Goal: Book appointment/travel/reservation

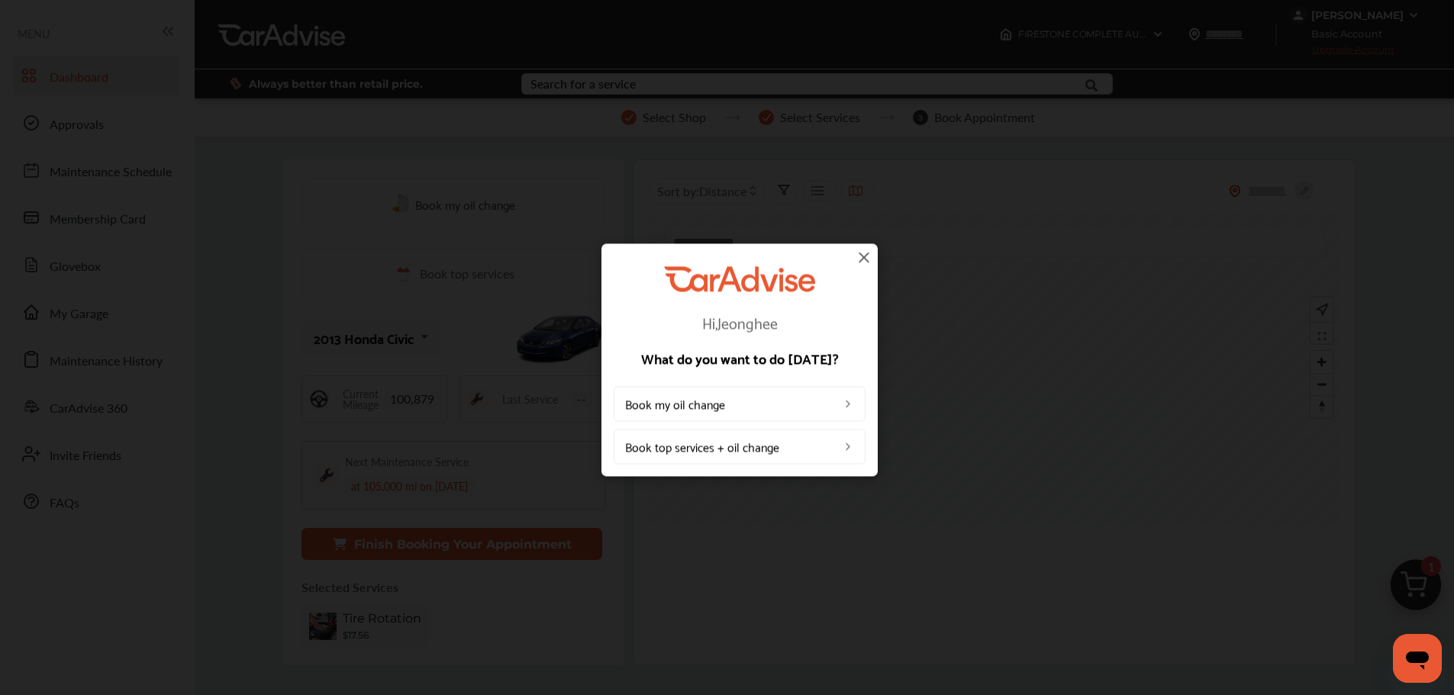
drag, startPoint x: 881, startPoint y: 259, endPoint x: 888, endPoint y: 265, distance: 9.2
click at [882, 259] on div "Hi, [PERSON_NAME] What do you want to do [DATE]? Book my oil change Book top se…" at bounding box center [739, 360] width 1479 height 720
click at [861, 247] on div "Hi, [PERSON_NAME] What do you want to do [DATE]? Book my oil change Book top se…" at bounding box center [740, 360] width 276 height 233
click at [862, 253] on img at bounding box center [864, 257] width 18 height 18
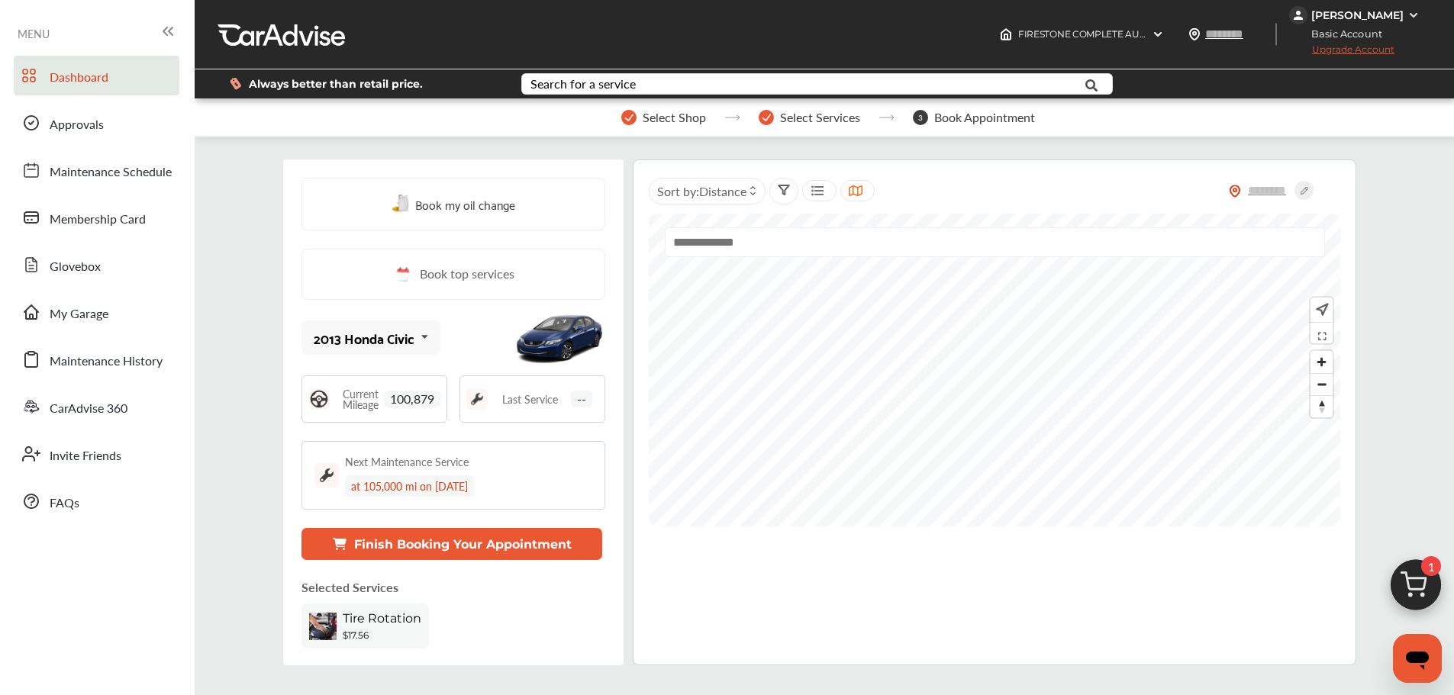
click at [404, 546] on button "Finish Booking Your Appointment" at bounding box center [452, 544] width 301 height 32
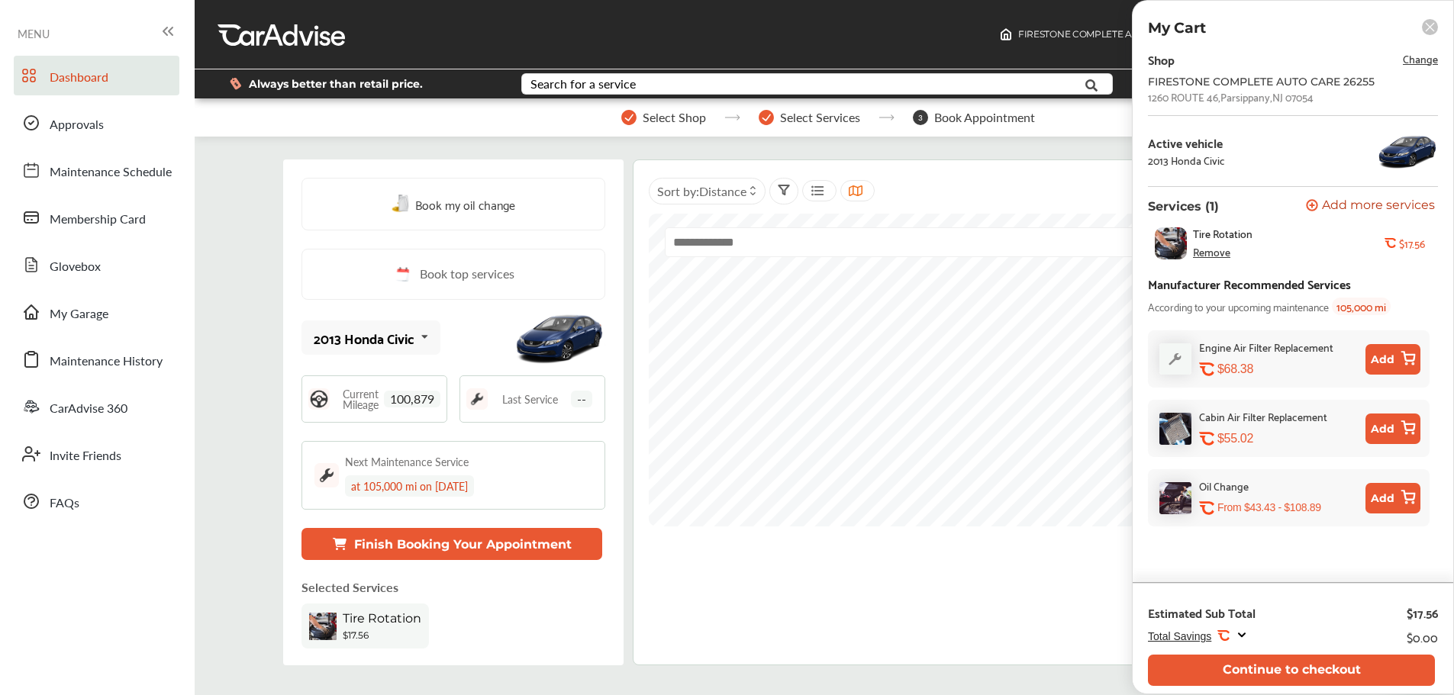
click at [1103, 657] on button "Continue to checkout" at bounding box center [1291, 670] width 287 height 31
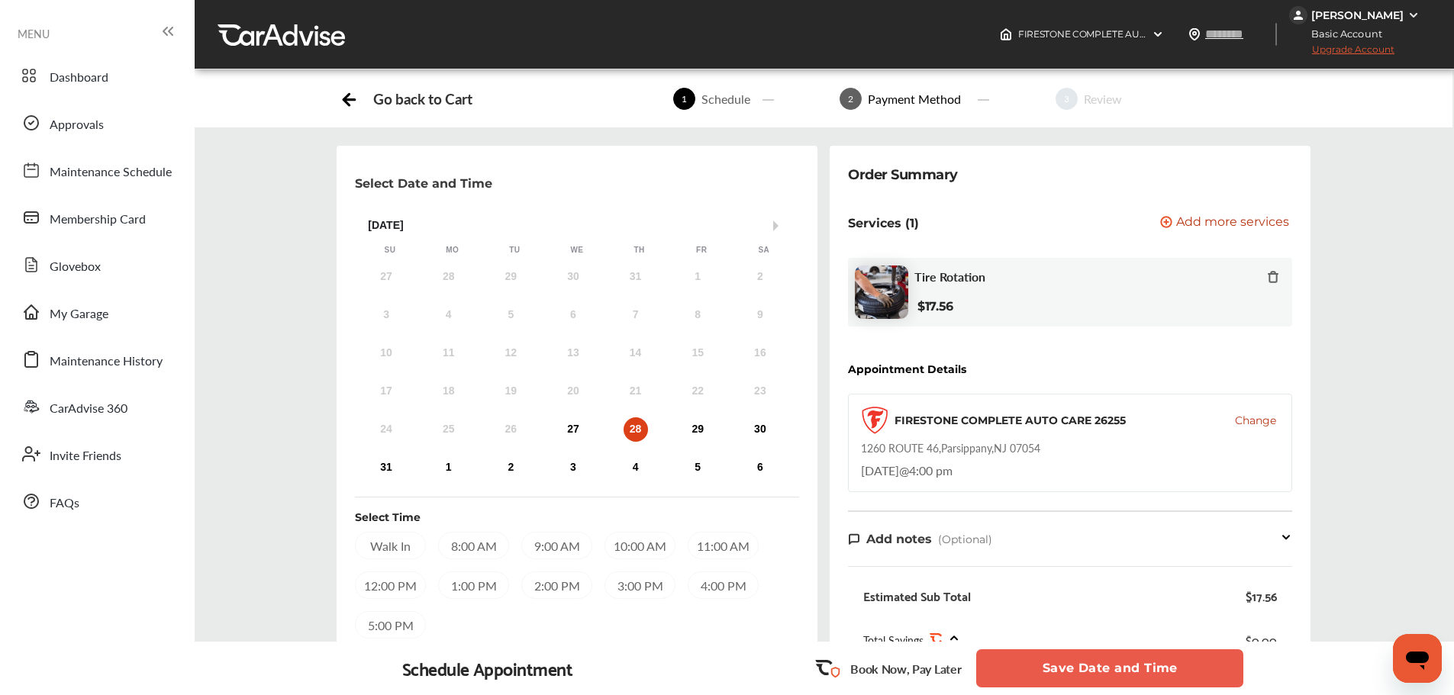
click at [732, 596] on div "4:00 PM" at bounding box center [723, 585] width 71 height 27
click at [1103, 657] on button "Save Date and Time" at bounding box center [1109, 669] width 267 height 38
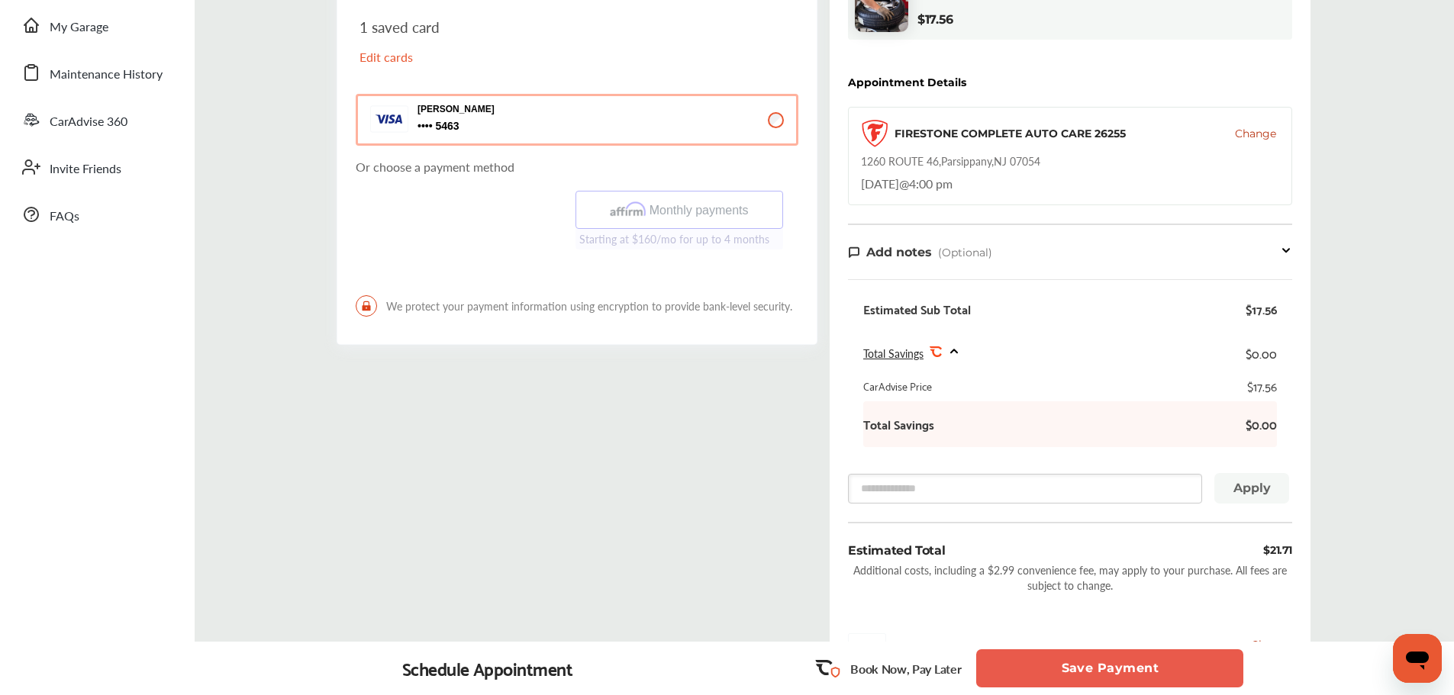
scroll to position [461, 0]
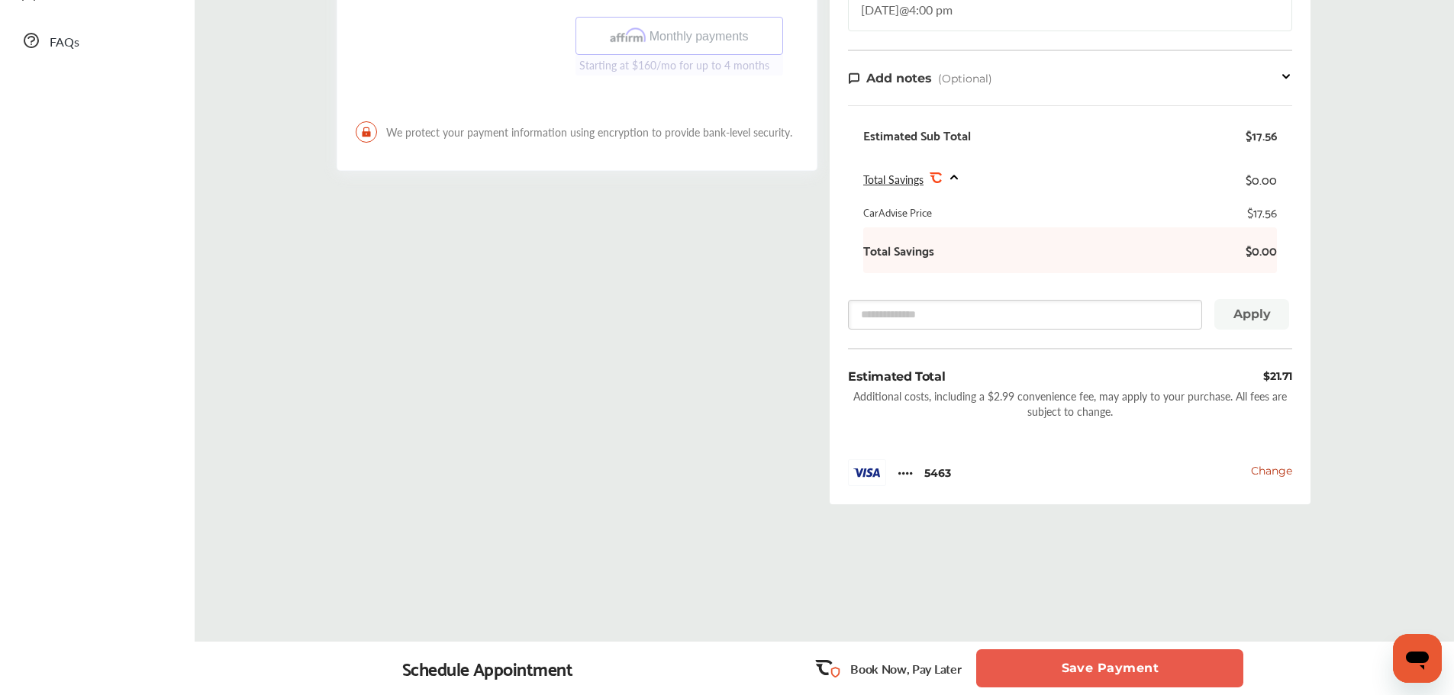
click at [1012, 657] on button "Save Payment" at bounding box center [1109, 669] width 267 height 38
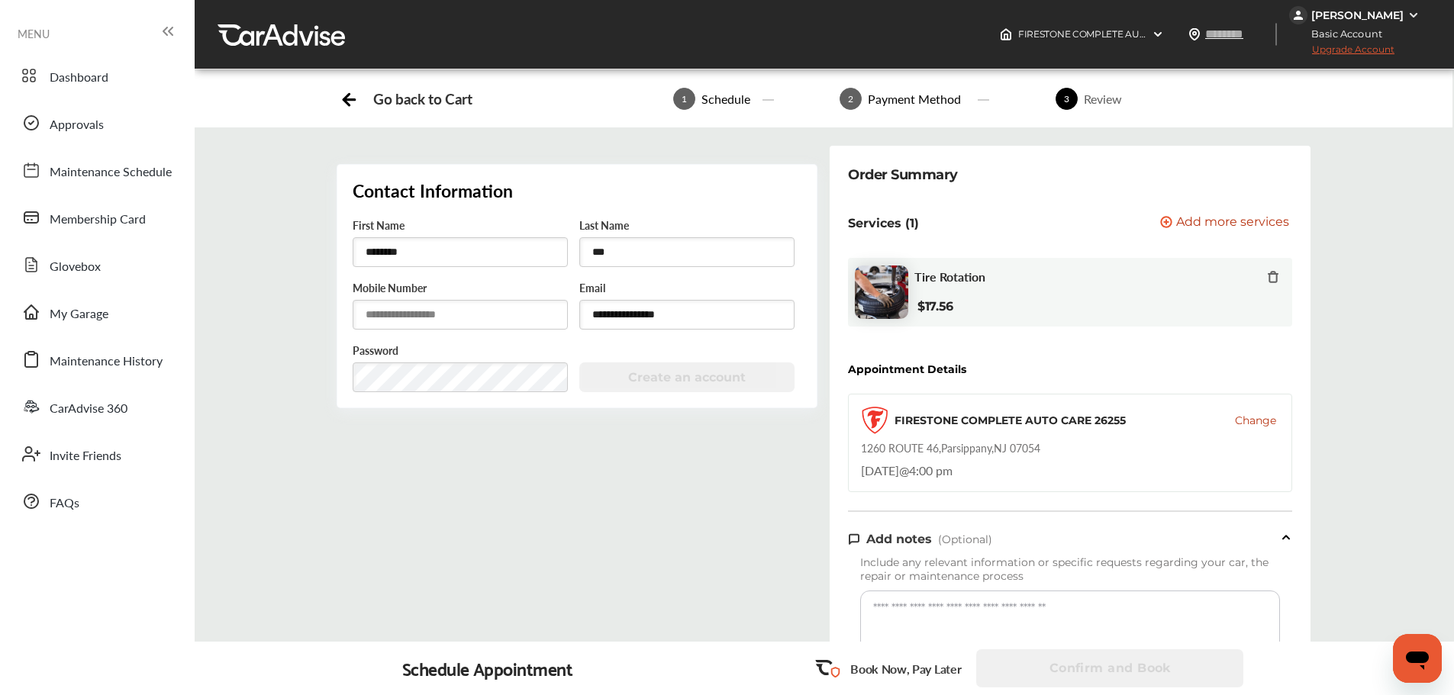
click at [512, 324] on input "text" at bounding box center [460, 315] width 215 height 30
paste input "**********"
type input "**********"
